Goal: Task Accomplishment & Management: Use online tool/utility

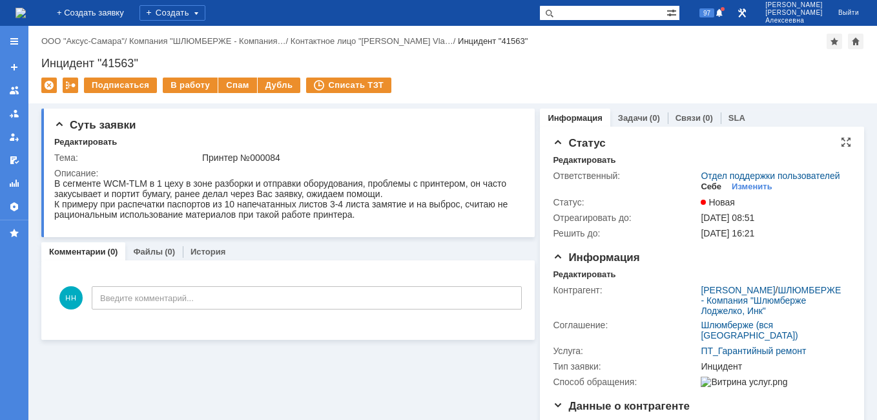
click at [702, 192] on div "Себе" at bounding box center [711, 187] width 21 height 10
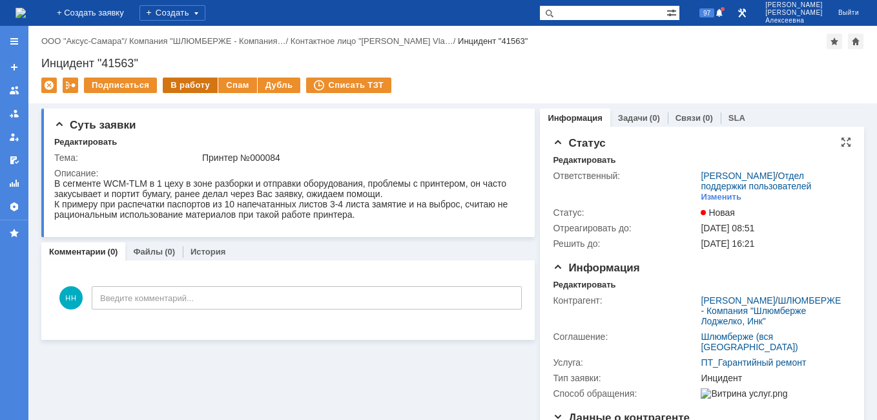
click at [174, 89] on div "В работу" at bounding box center [190, 86] width 55 height 16
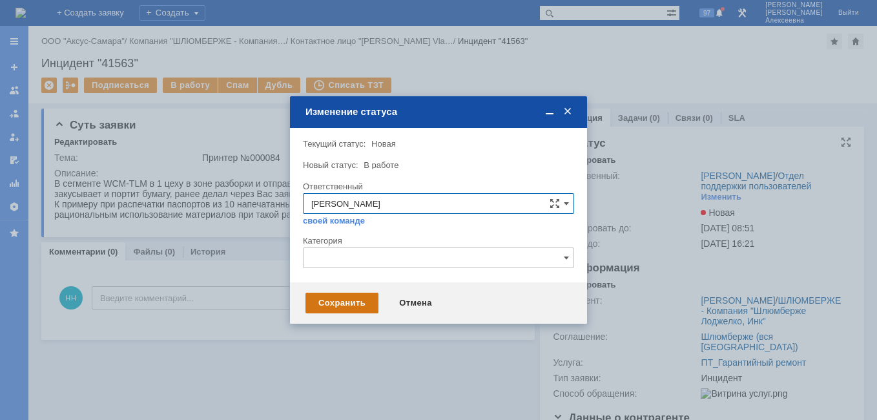
click at [338, 301] on div "Сохранить" at bounding box center [342, 303] width 73 height 21
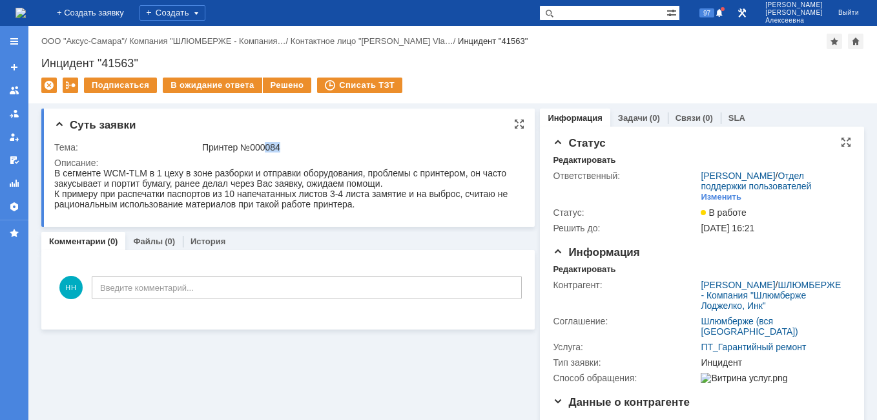
drag, startPoint x: 280, startPoint y: 147, endPoint x: 262, endPoint y: 145, distance: 17.5
click at [262, 145] on div "Принтер №000084" at bounding box center [359, 147] width 315 height 10
drag, startPoint x: 262, startPoint y: 145, endPoint x: 269, endPoint y: 146, distance: 7.1
copy div "084"
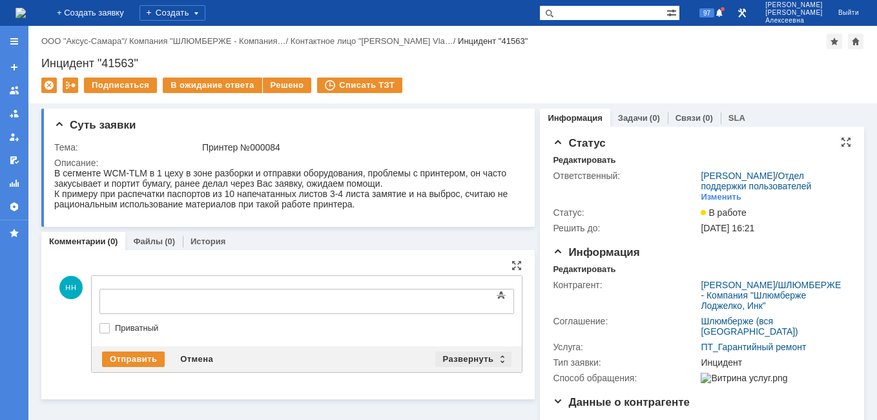
click at [492, 361] on div "Развернуть" at bounding box center [473, 359] width 77 height 16
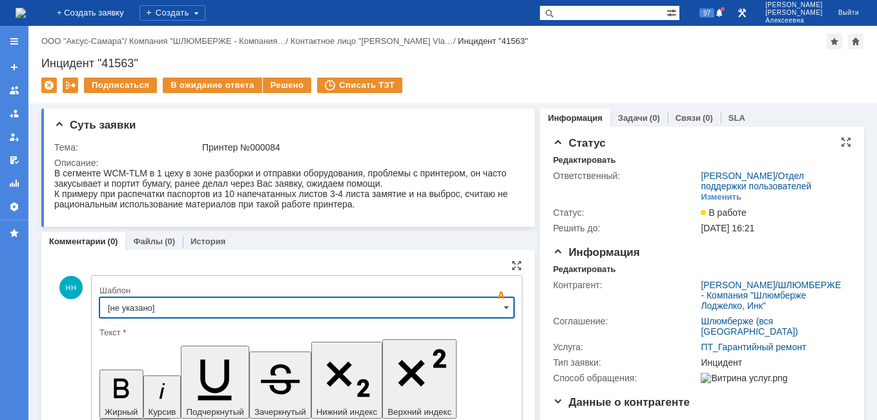
click at [497, 307] on input "[не указано]" at bounding box center [306, 307] width 415 height 21
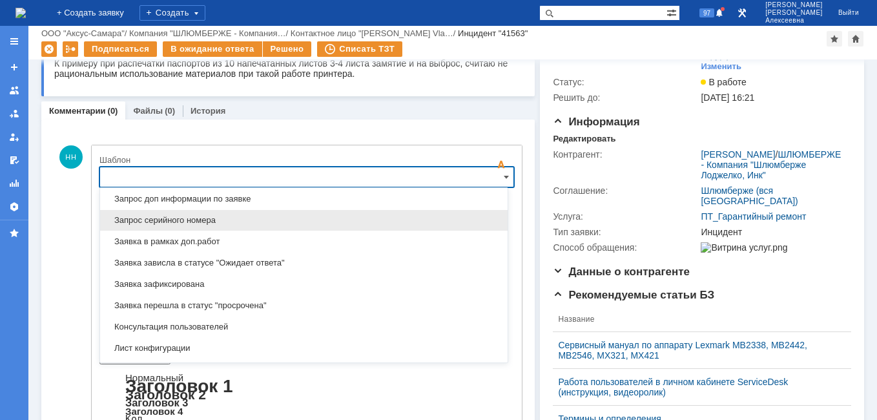
scroll to position [702, 0]
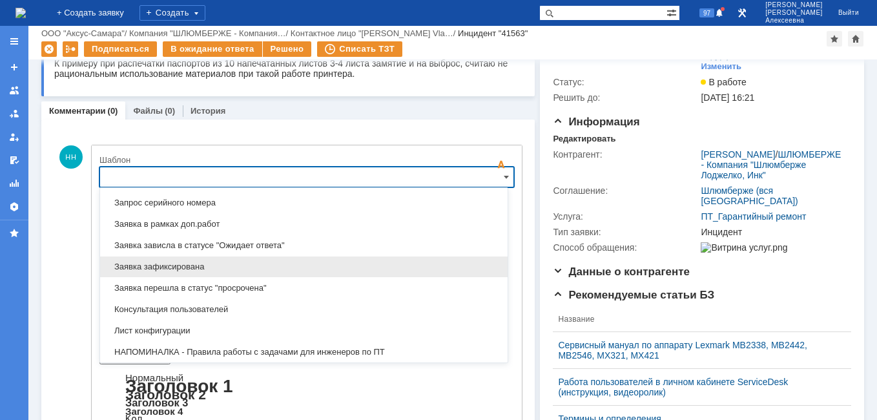
click at [161, 263] on span "Заявка зафиксирована" at bounding box center [304, 267] width 392 height 10
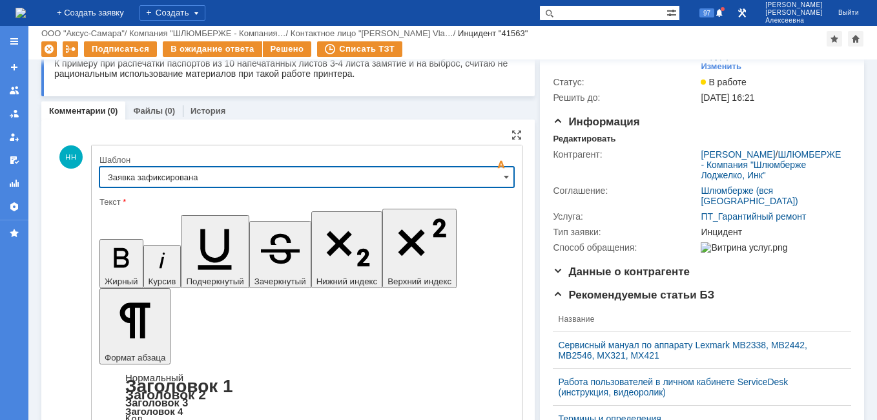
type input "Заявка зафиксирована"
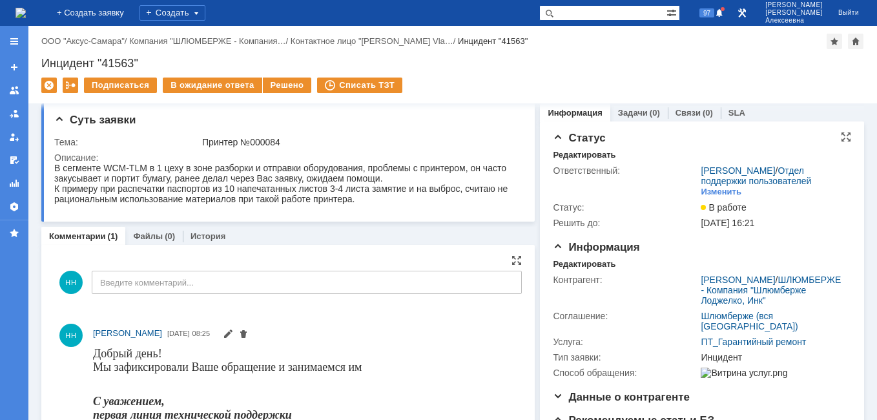
scroll to position [0, 0]
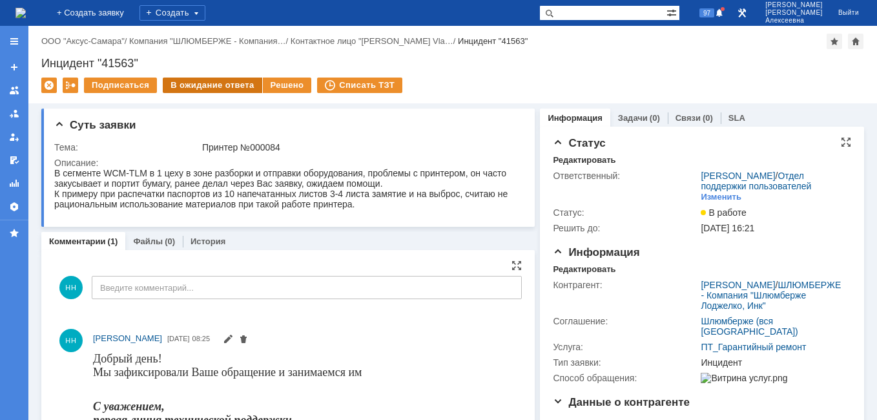
click at [222, 81] on div "В ожидание ответа" at bounding box center [212, 86] width 99 height 16
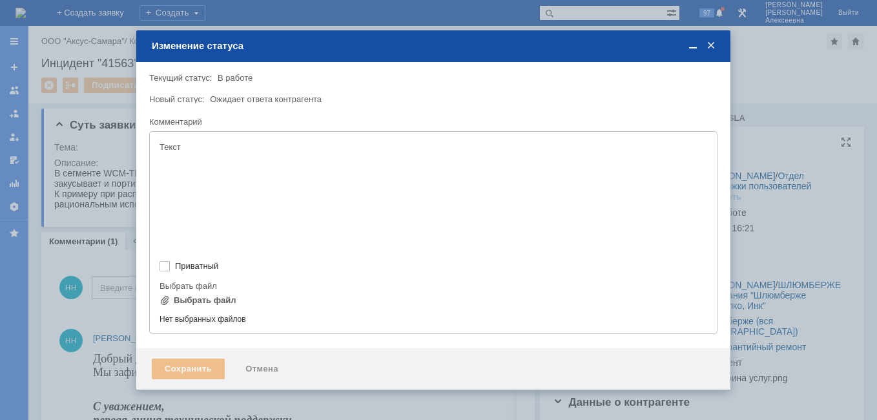
type input "[не указано]"
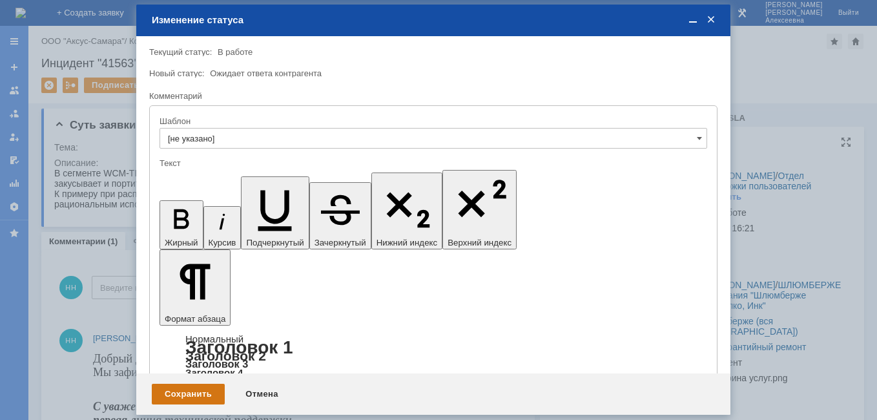
click at [181, 395] on div "Сохранить" at bounding box center [188, 394] width 73 height 21
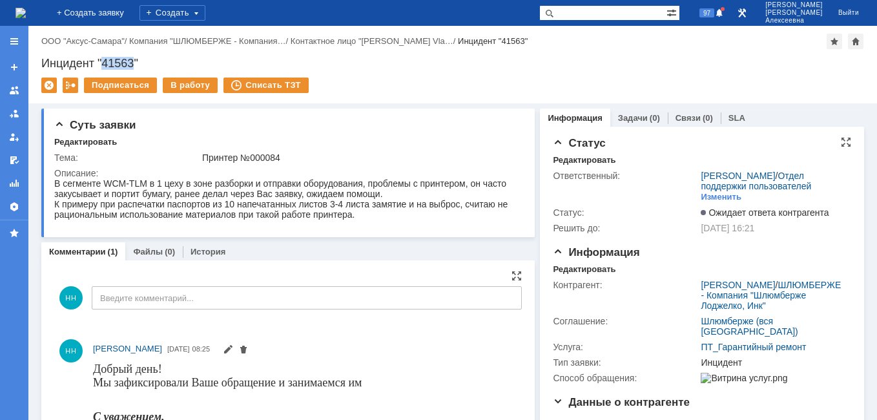
drag, startPoint x: 134, startPoint y: 65, endPoint x: 101, endPoint y: 58, distance: 34.3
click at [101, 58] on div "Инцидент "41563"" at bounding box center [452, 63] width 823 height 13
copy div "41563"
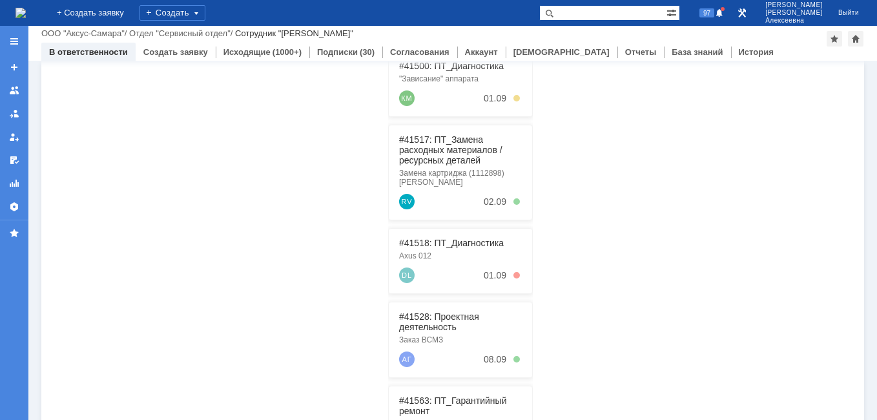
scroll to position [329, 0]
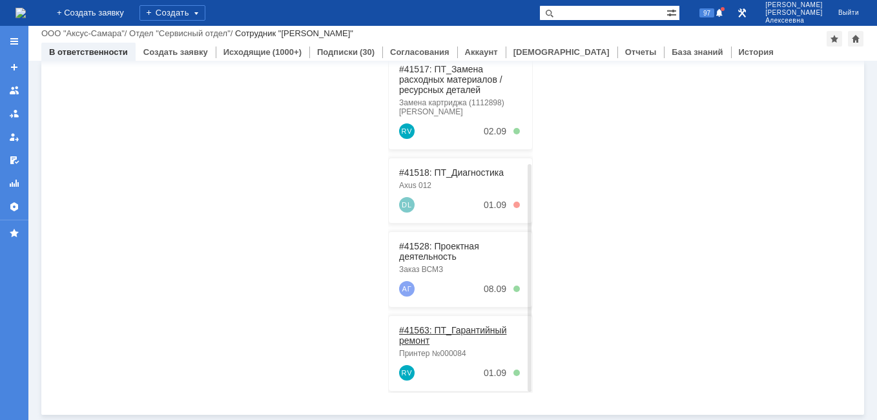
click at [433, 325] on link "#41563: ПТ_Гарантийный ремонт" at bounding box center [452, 335] width 107 height 21
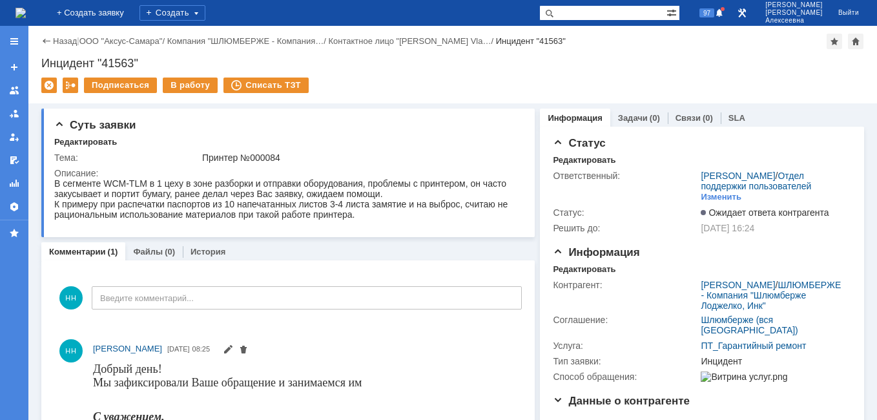
click at [612, 14] on input "text" at bounding box center [602, 13] width 127 height 16
paste input "28461"
type input "28461"
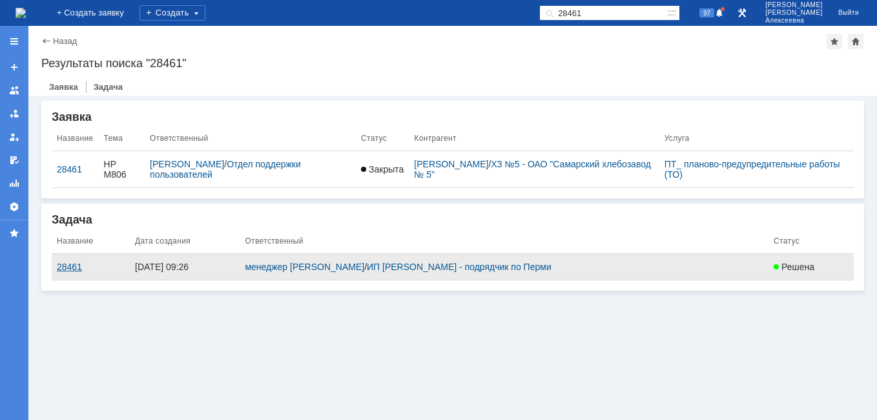
click at [68, 269] on div "28461" at bounding box center [91, 267] width 68 height 10
